Goal: Information Seeking & Learning: Learn about a topic

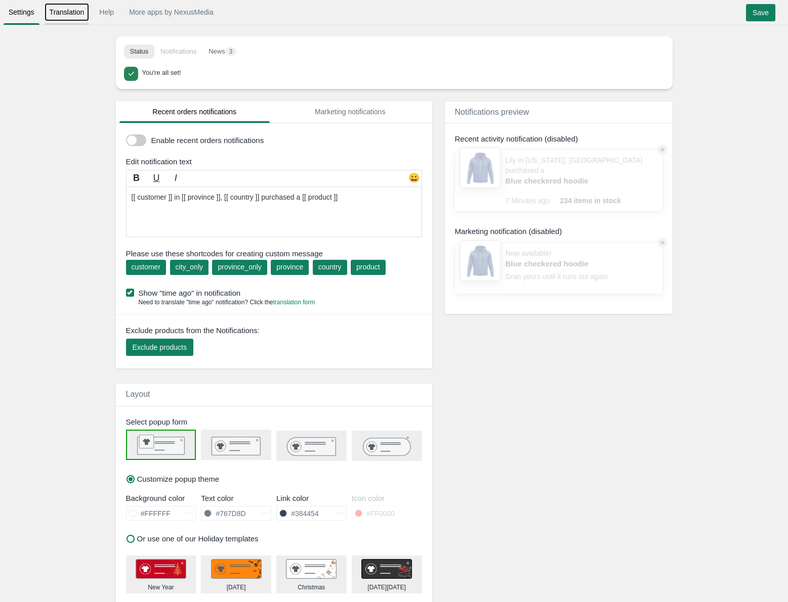
click at [63, 14] on link "Translation" at bounding box center [67, 12] width 45 height 18
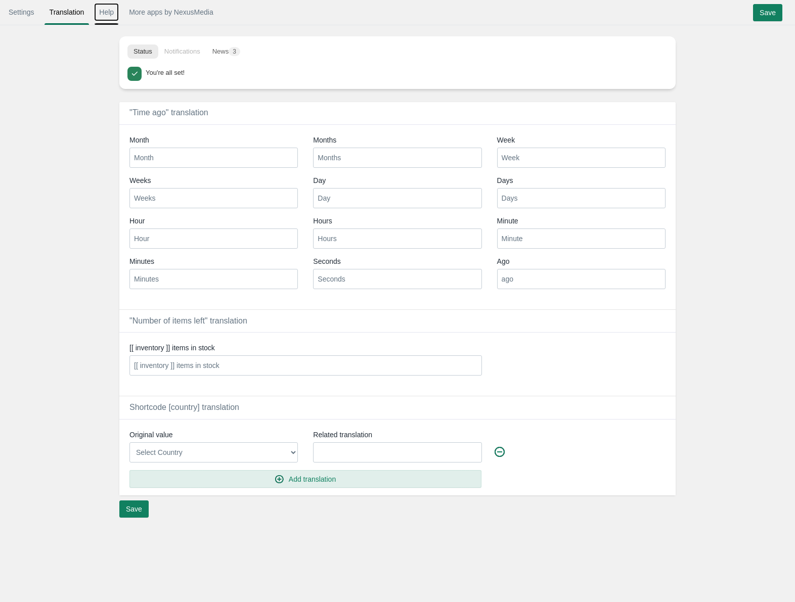
click at [103, 16] on link "Help" at bounding box center [106, 12] width 25 height 18
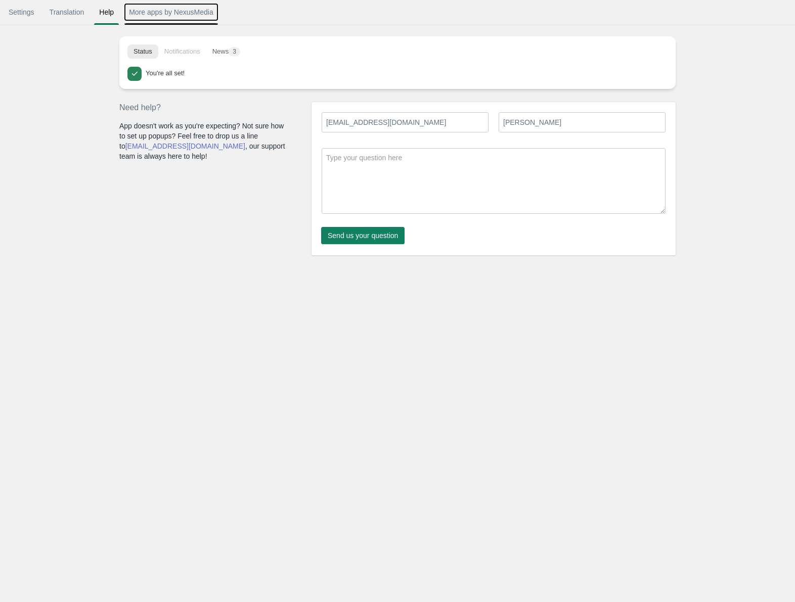
click at [152, 16] on link "More apps by NexusMedia" at bounding box center [171, 12] width 95 height 18
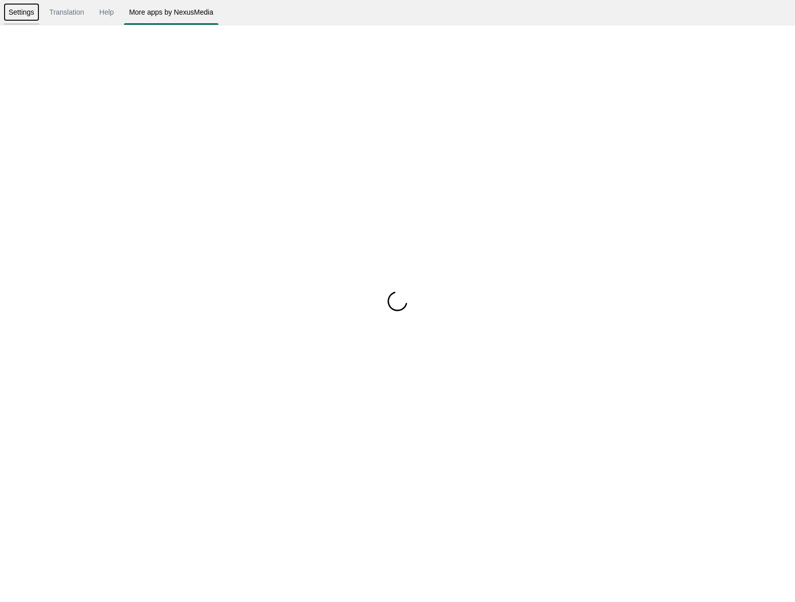
click at [18, 13] on link "Settings" at bounding box center [22, 12] width 36 height 18
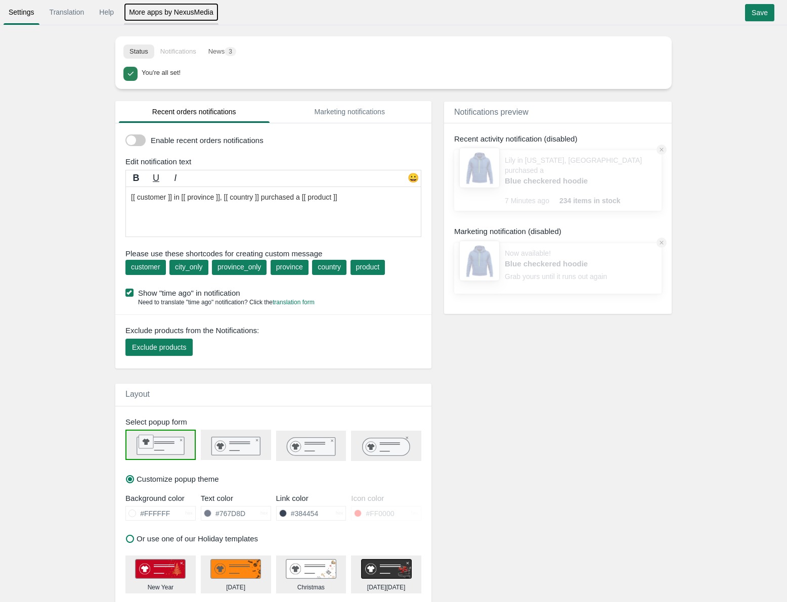
click at [158, 11] on link "More apps by NexusMedia" at bounding box center [171, 12] width 95 height 18
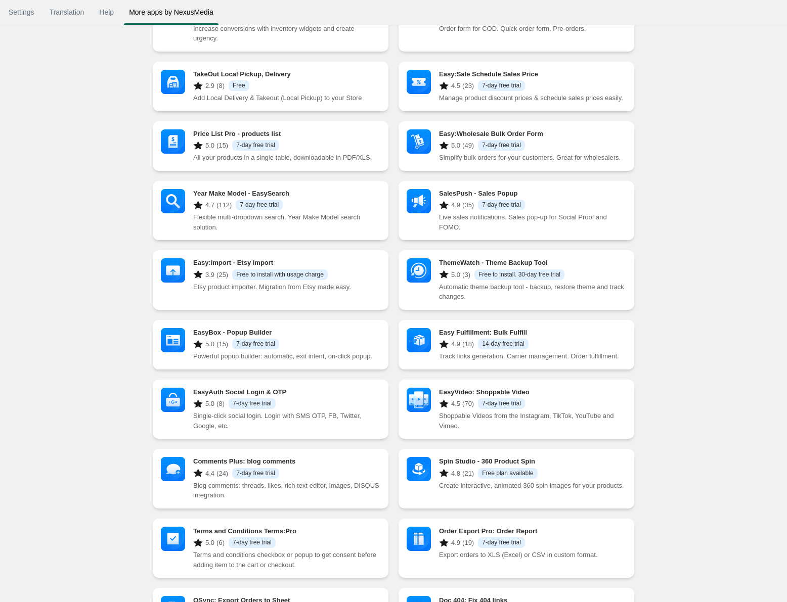
scroll to position [152, 0]
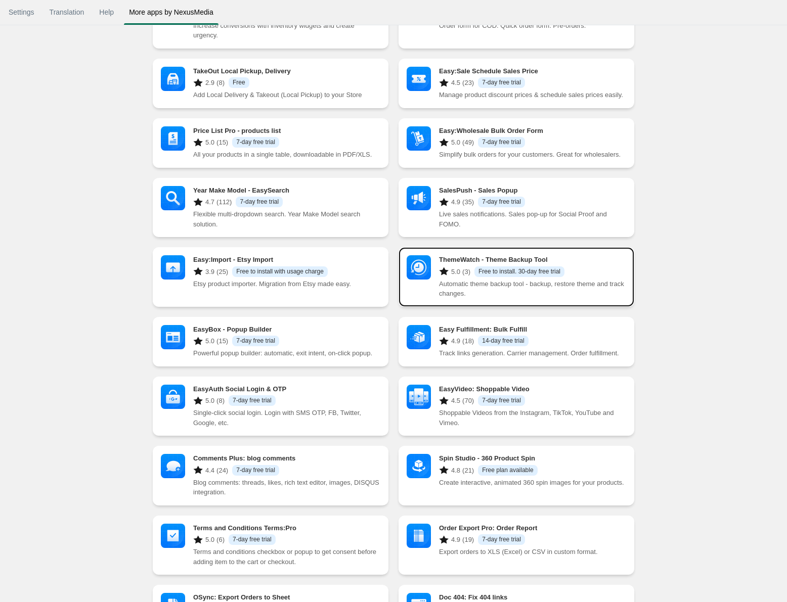
click at [467, 255] on h3 "ThemeWatch ‑ Theme Backup Tool" at bounding box center [532, 259] width 187 height 9
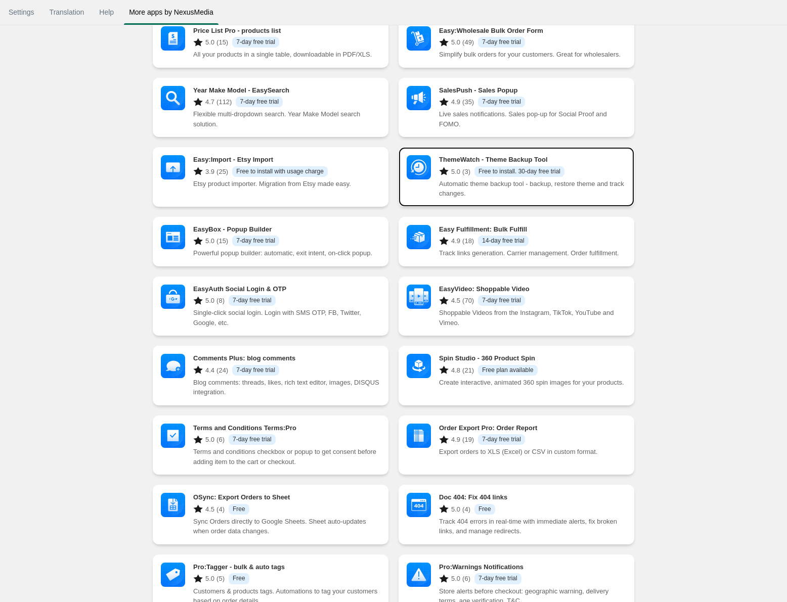
scroll to position [253, 0]
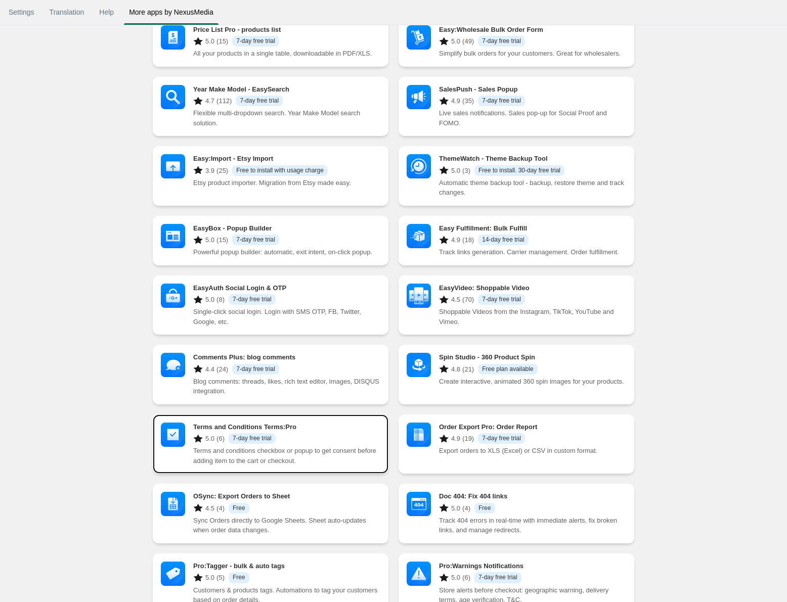
click at [275, 423] on h3 "Terms and Conditions Terms:Pro" at bounding box center [286, 427] width 187 height 9
